Goal: Check status: Check status

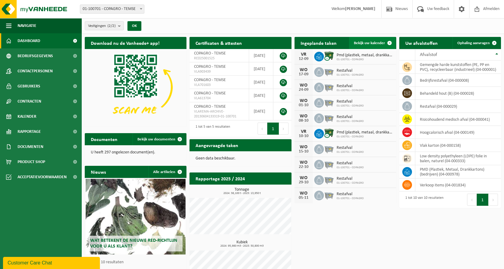
click at [372, 46] on link "Bekijk uw kalender" at bounding box center [372, 43] width 47 height 12
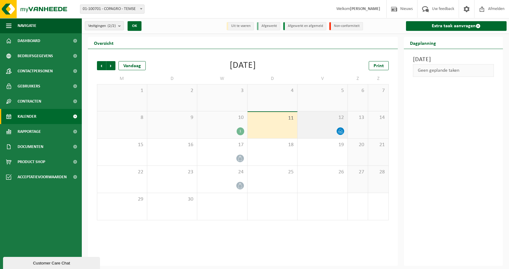
click at [319, 121] on span "12" at bounding box center [322, 117] width 44 height 7
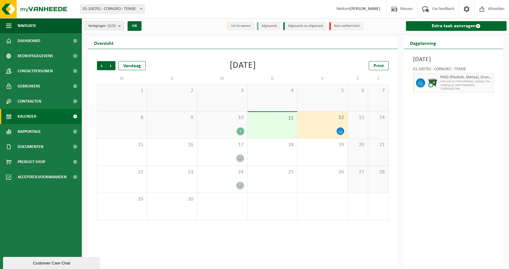
click at [229, 133] on div "1" at bounding box center [222, 132] width 44 height 8
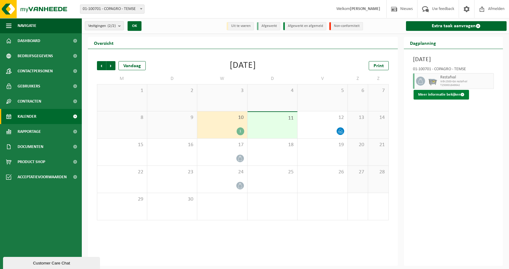
click at [447, 100] on button "Meer informatie bekijken" at bounding box center [440, 95] width 55 height 10
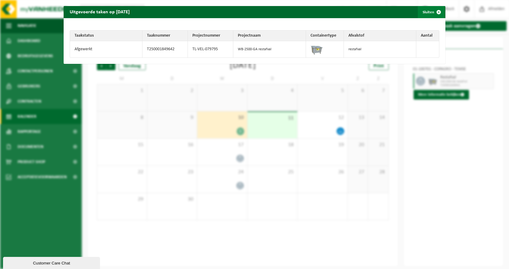
click at [436, 10] on span "button" at bounding box center [439, 12] width 12 height 12
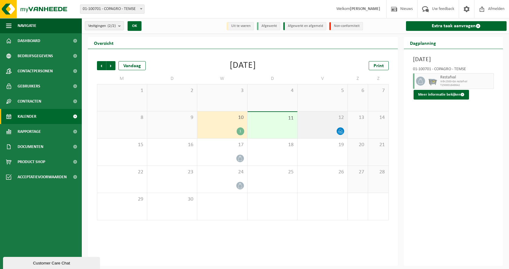
click at [322, 117] on span "12" at bounding box center [322, 117] width 44 height 7
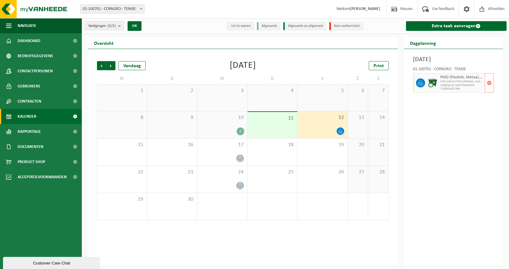
click at [443, 84] on span "Lediging op vaste frequentie" at bounding box center [461, 86] width 43 height 4
click at [420, 81] on icon at bounding box center [420, 82] width 5 height 5
